Goal: Task Accomplishment & Management: Manage account settings

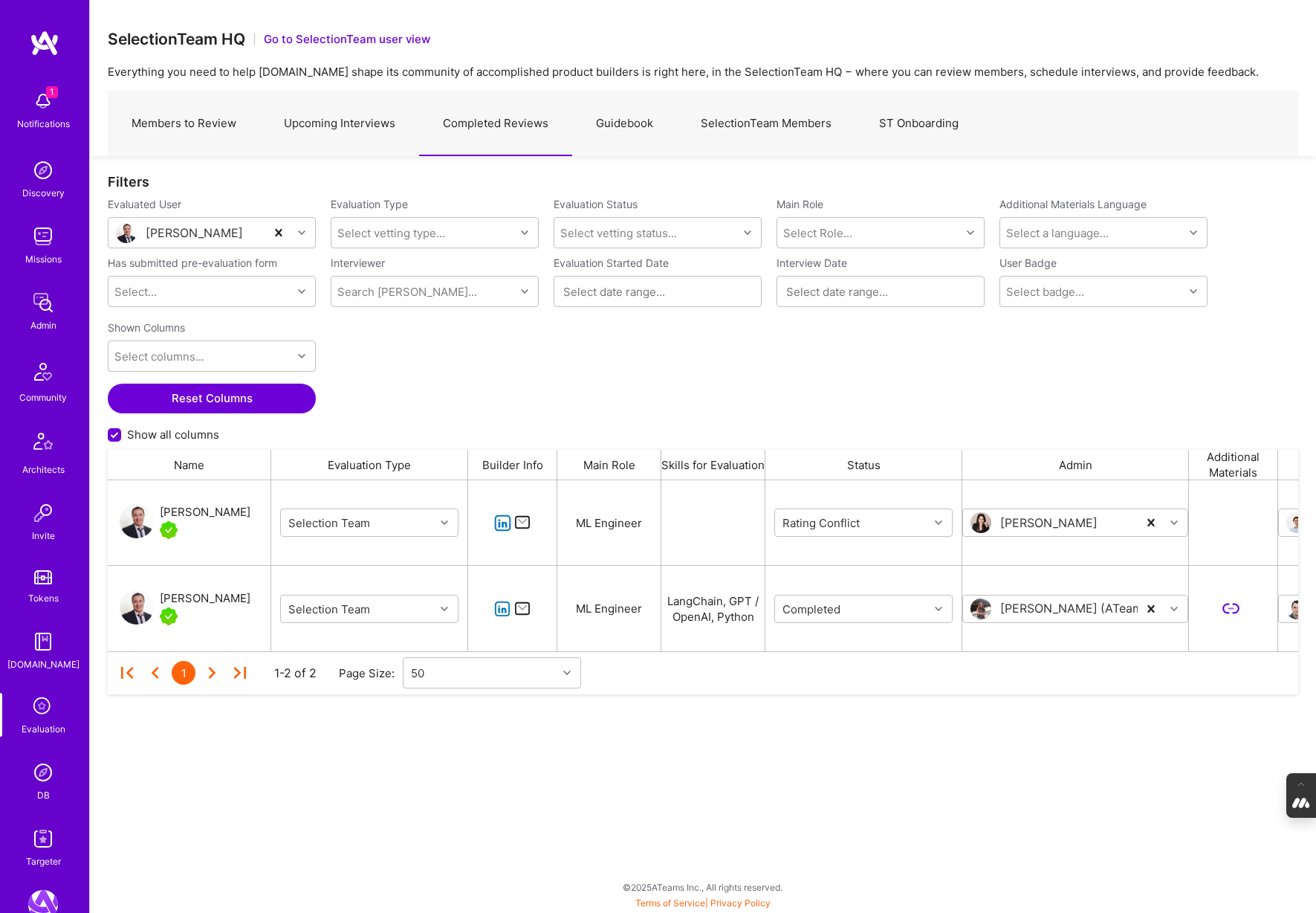
scroll to position [171, 1190]
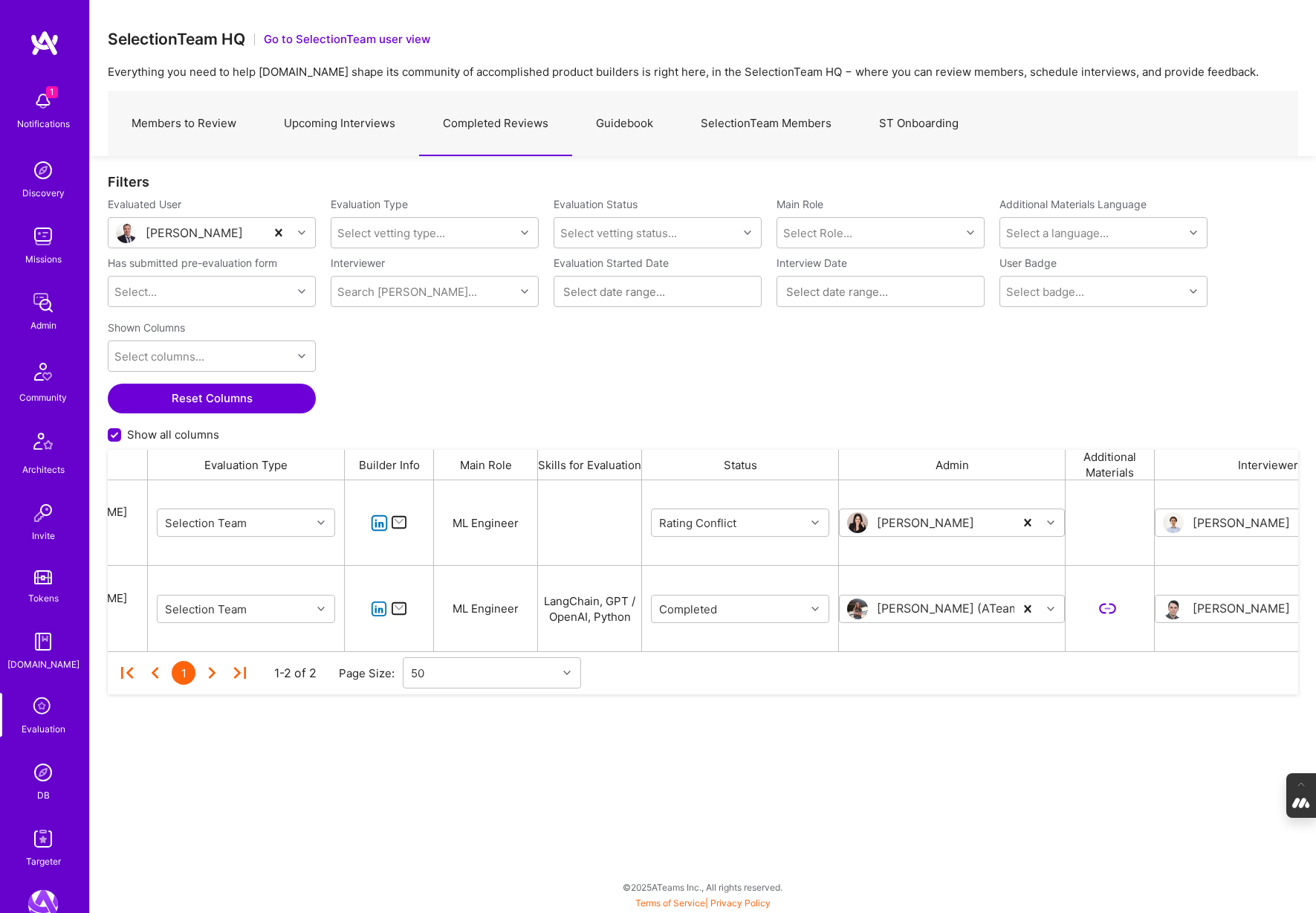
click at [36, 120] on div "Notifications" at bounding box center [44, 124] width 53 height 16
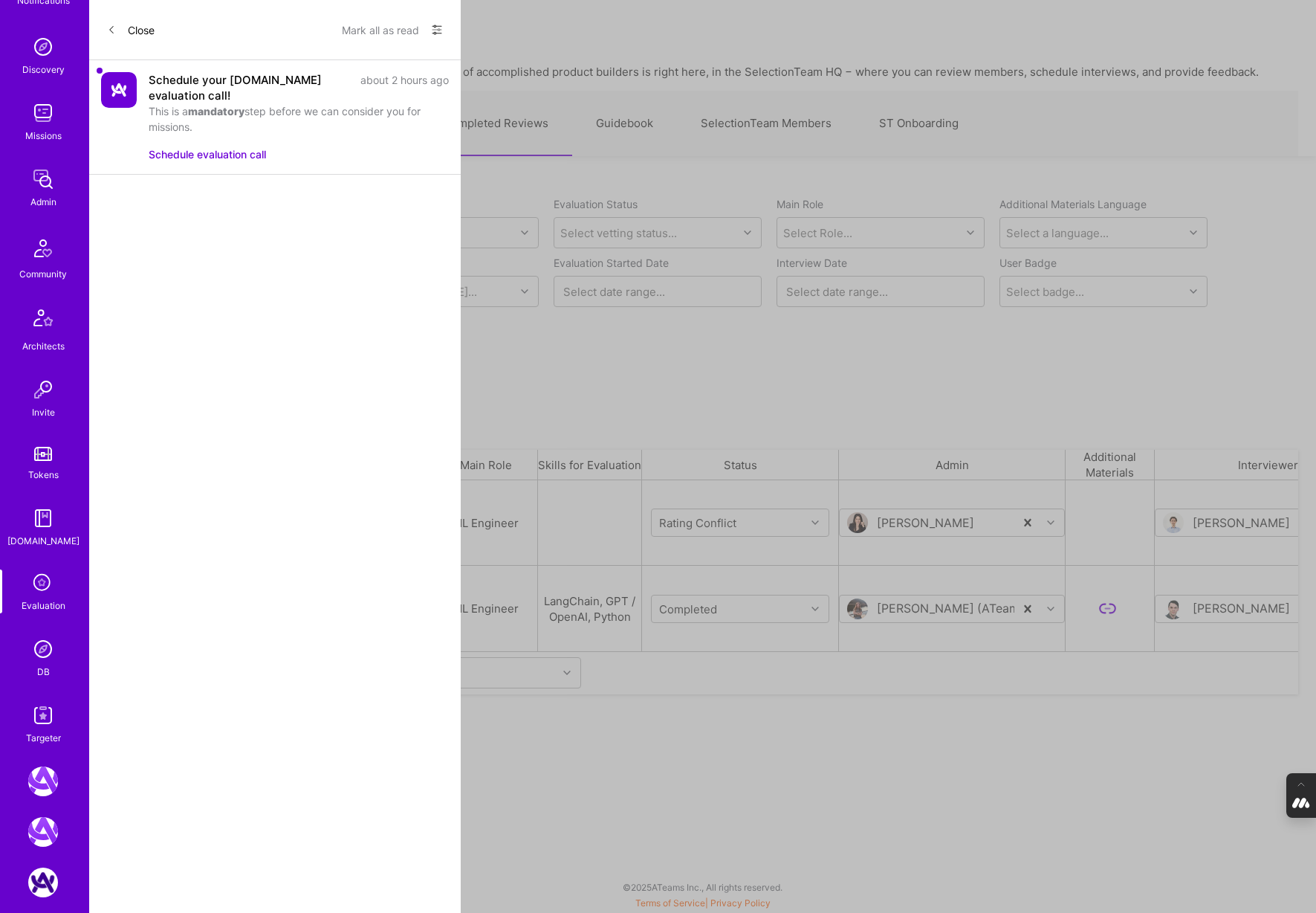
scroll to position [290, 0]
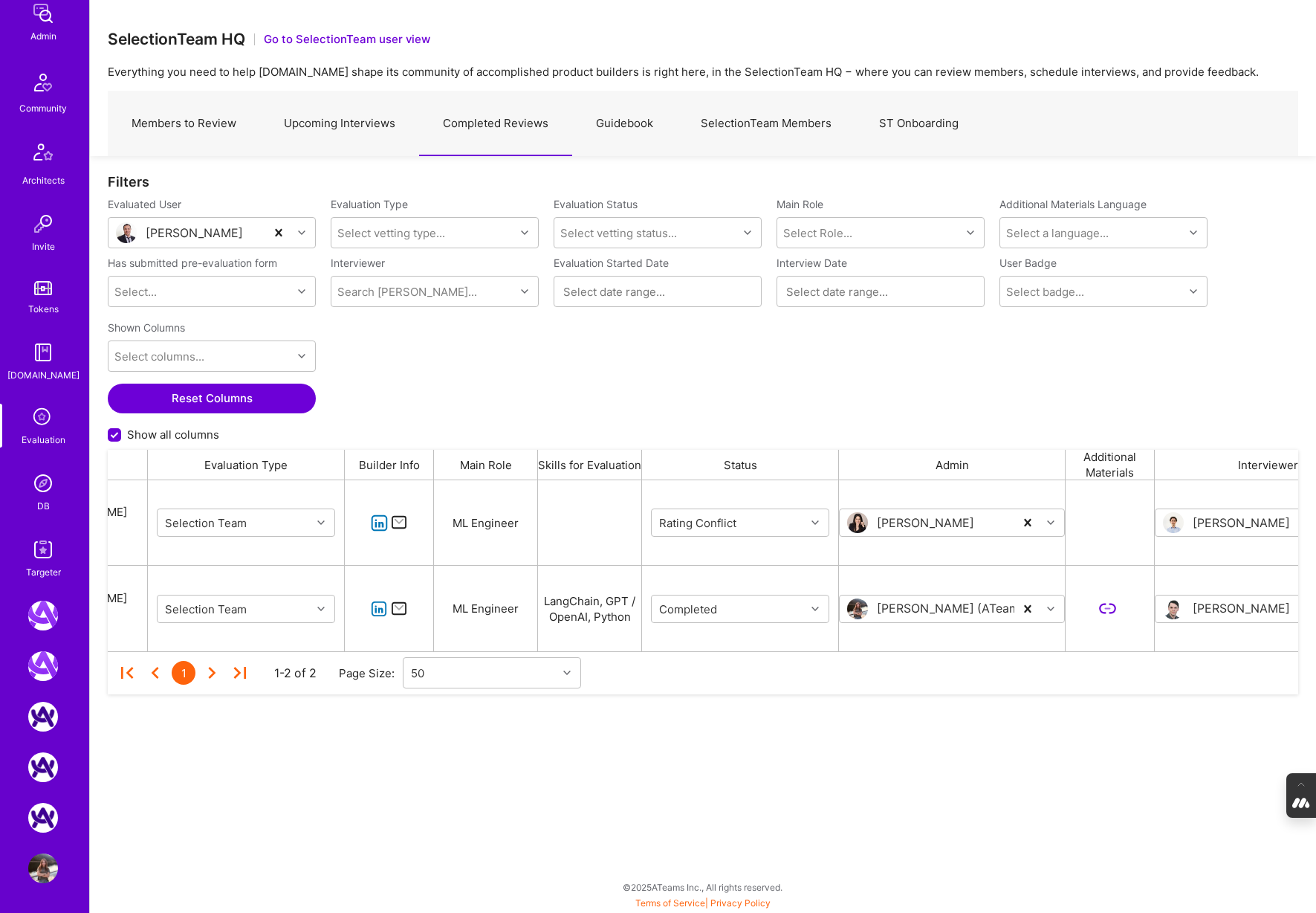
click at [38, 867] on img at bounding box center [42, 868] width 29 height 29
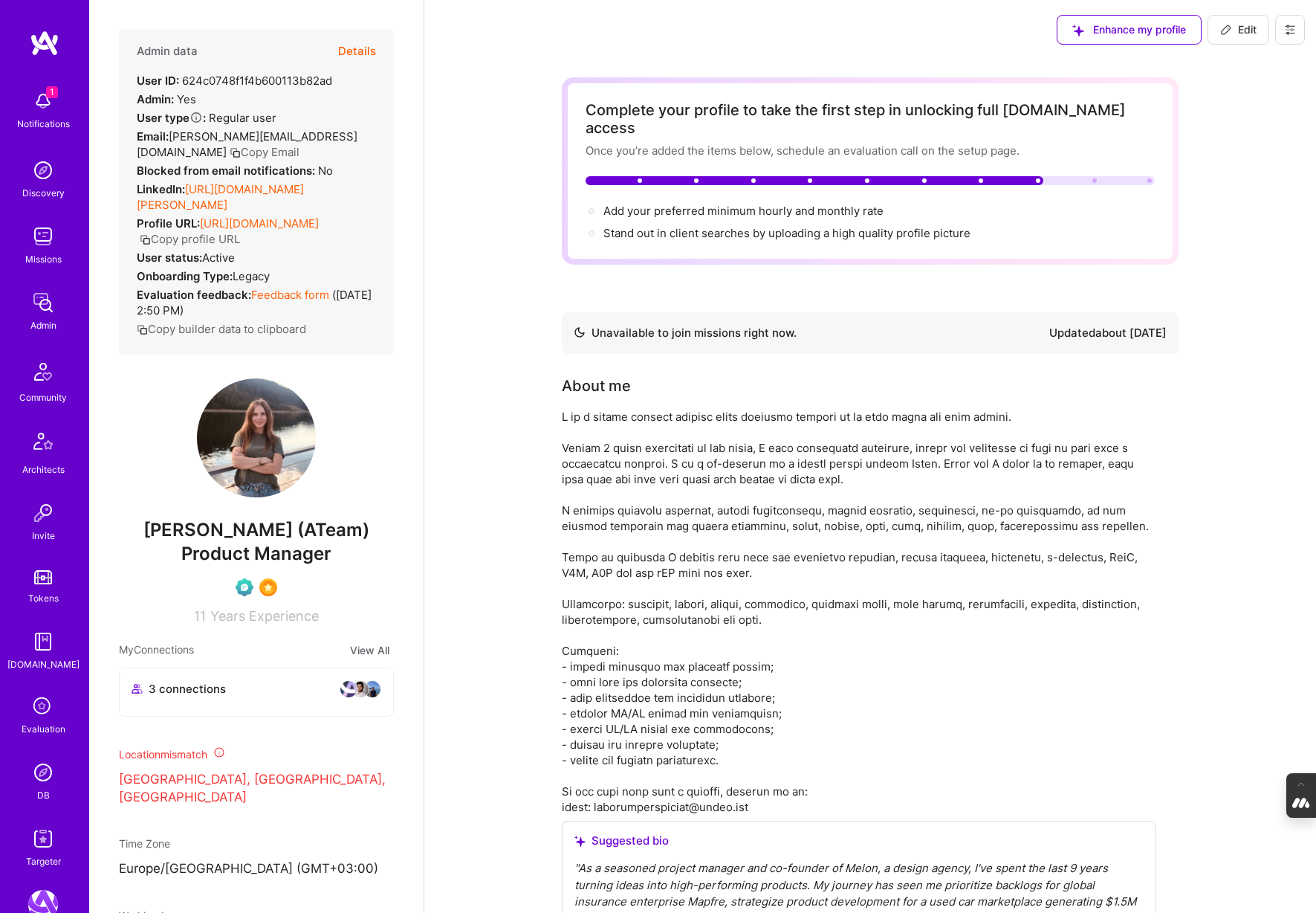
click at [39, 103] on img at bounding box center [42, 100] width 29 height 29
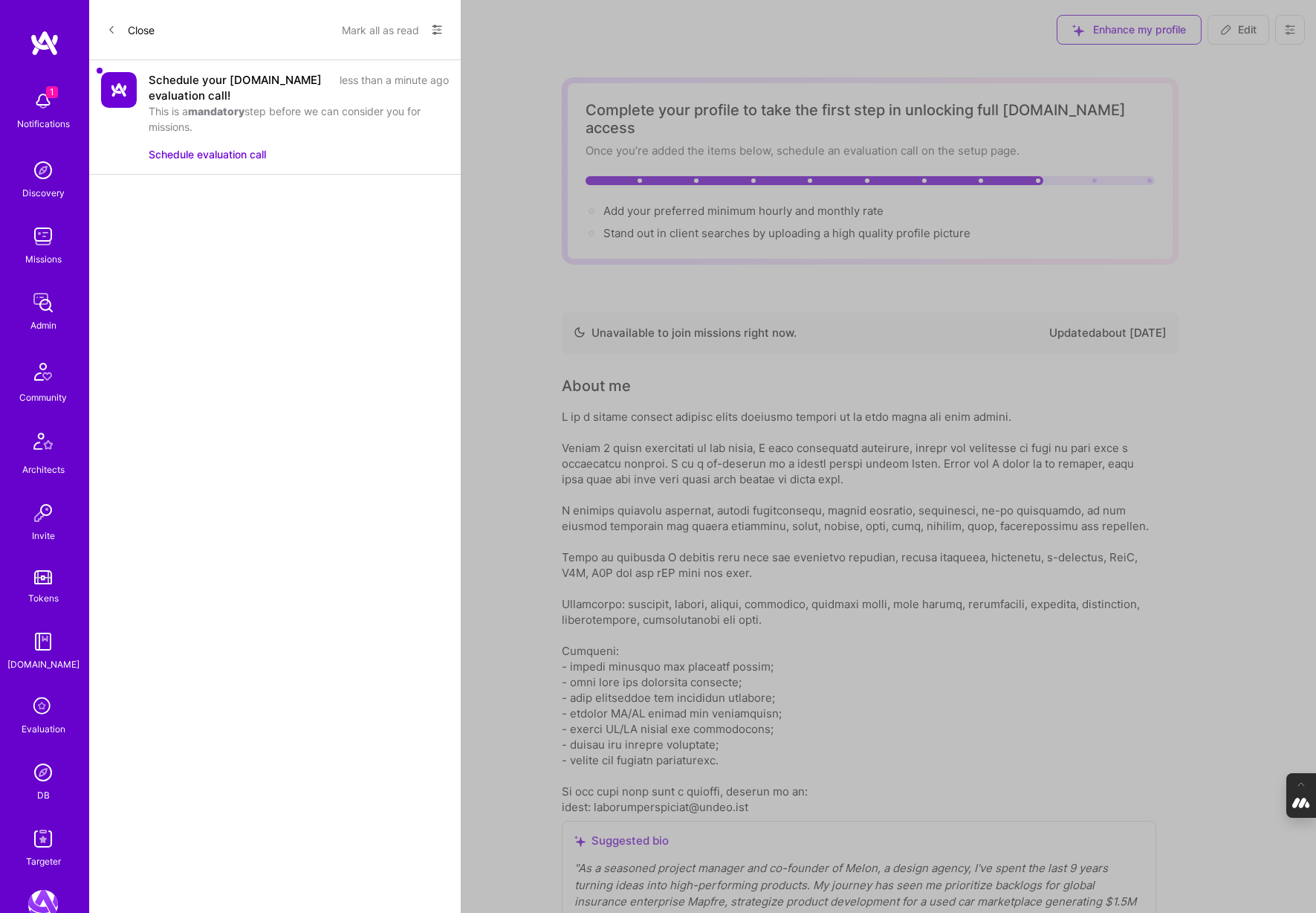
click at [433, 33] on icon at bounding box center [437, 30] width 9 height 9
click at [329, 70] on div "Show all notifications" at bounding box center [347, 60] width 191 height 29
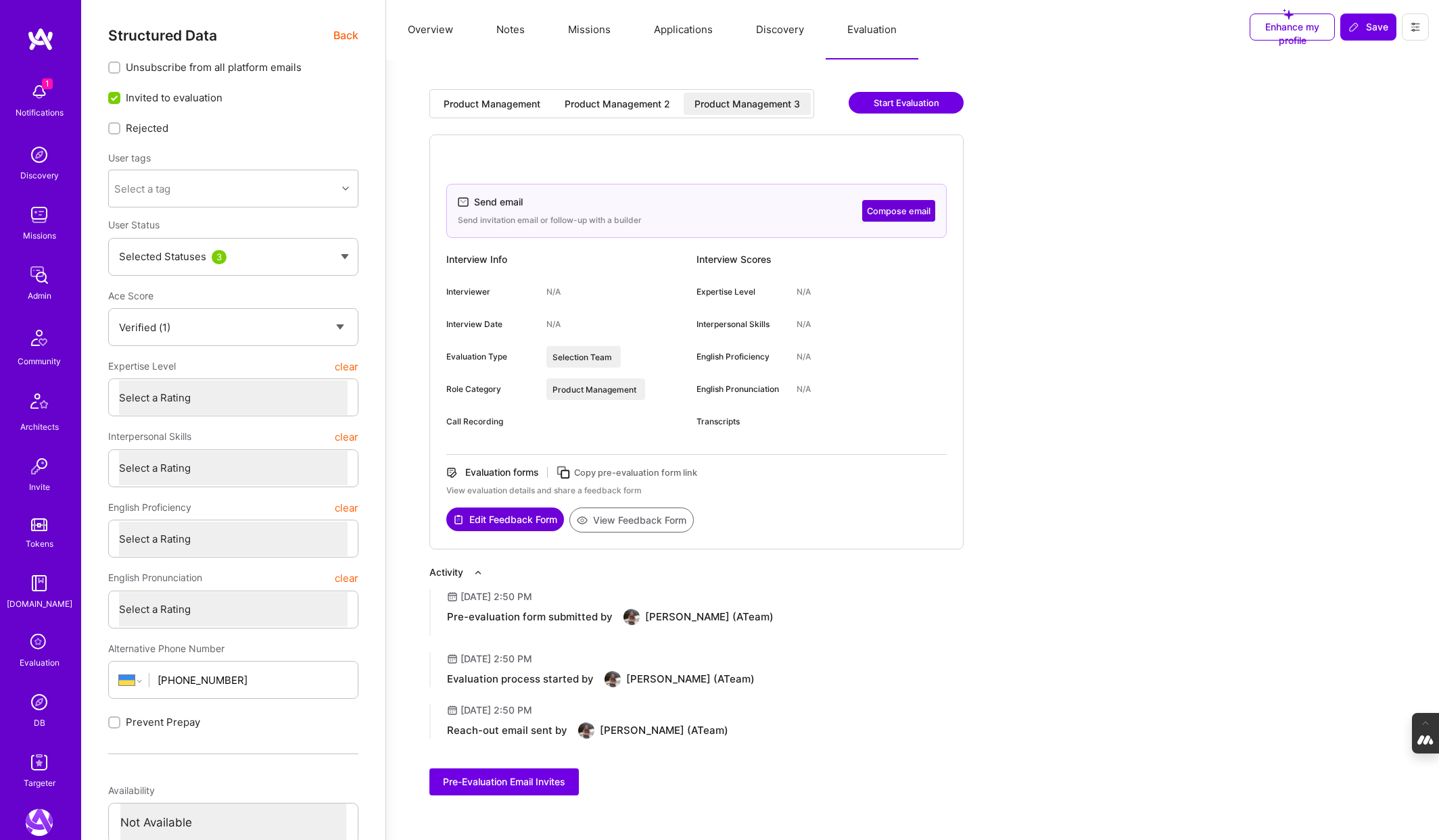
select select "Verified"
select select "UA"
select select "Not Available"
select select "1 Month"
click at [30, 95] on img at bounding box center [38, 91] width 27 height 27
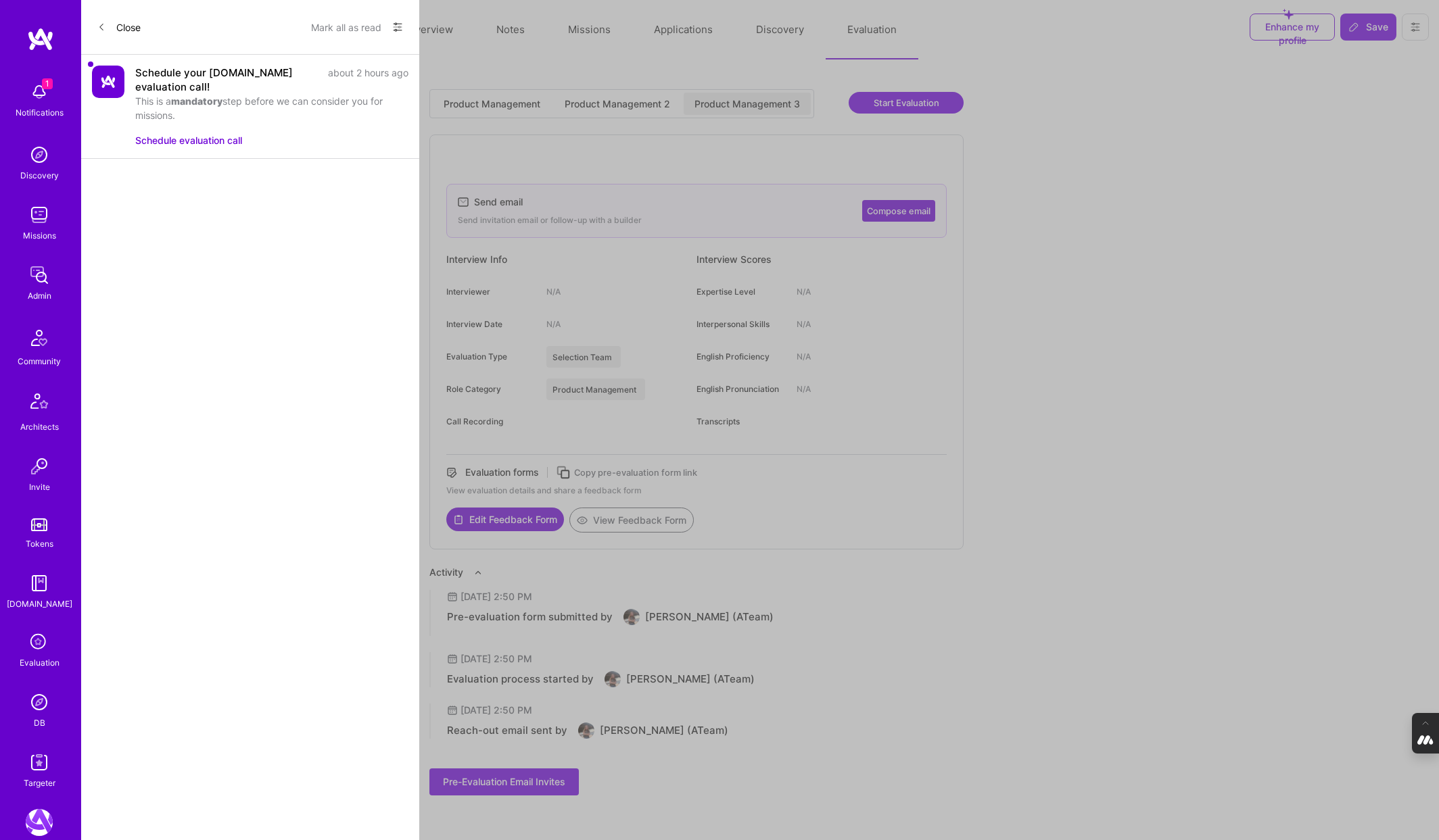
click at [282, 103] on div "This is a mandatory step before we can consider you for missions." at bounding box center [272, 108] width 273 height 28
